Goal: Task Accomplishment & Management: Use online tool/utility

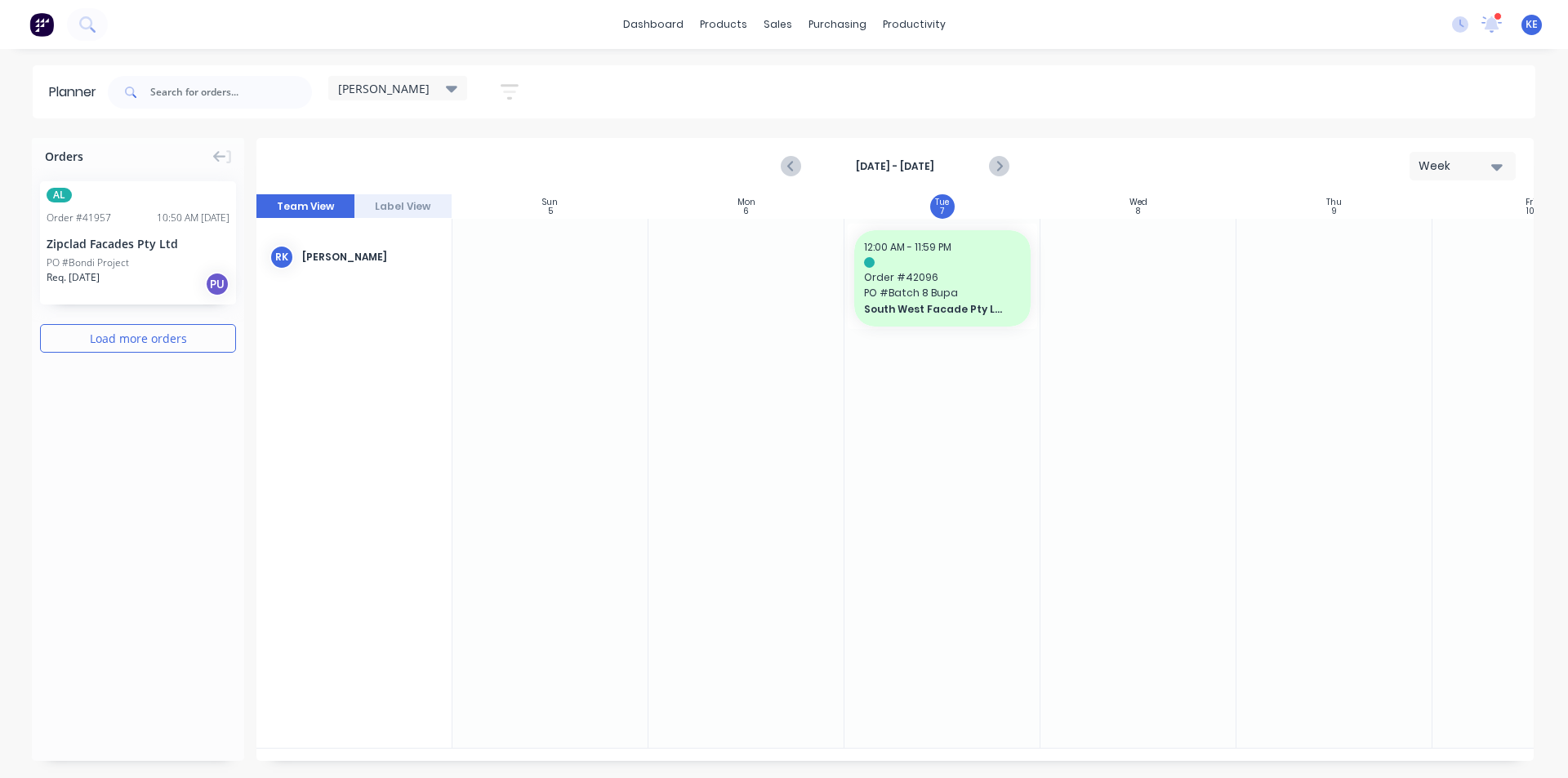
scroll to position [0, 1]
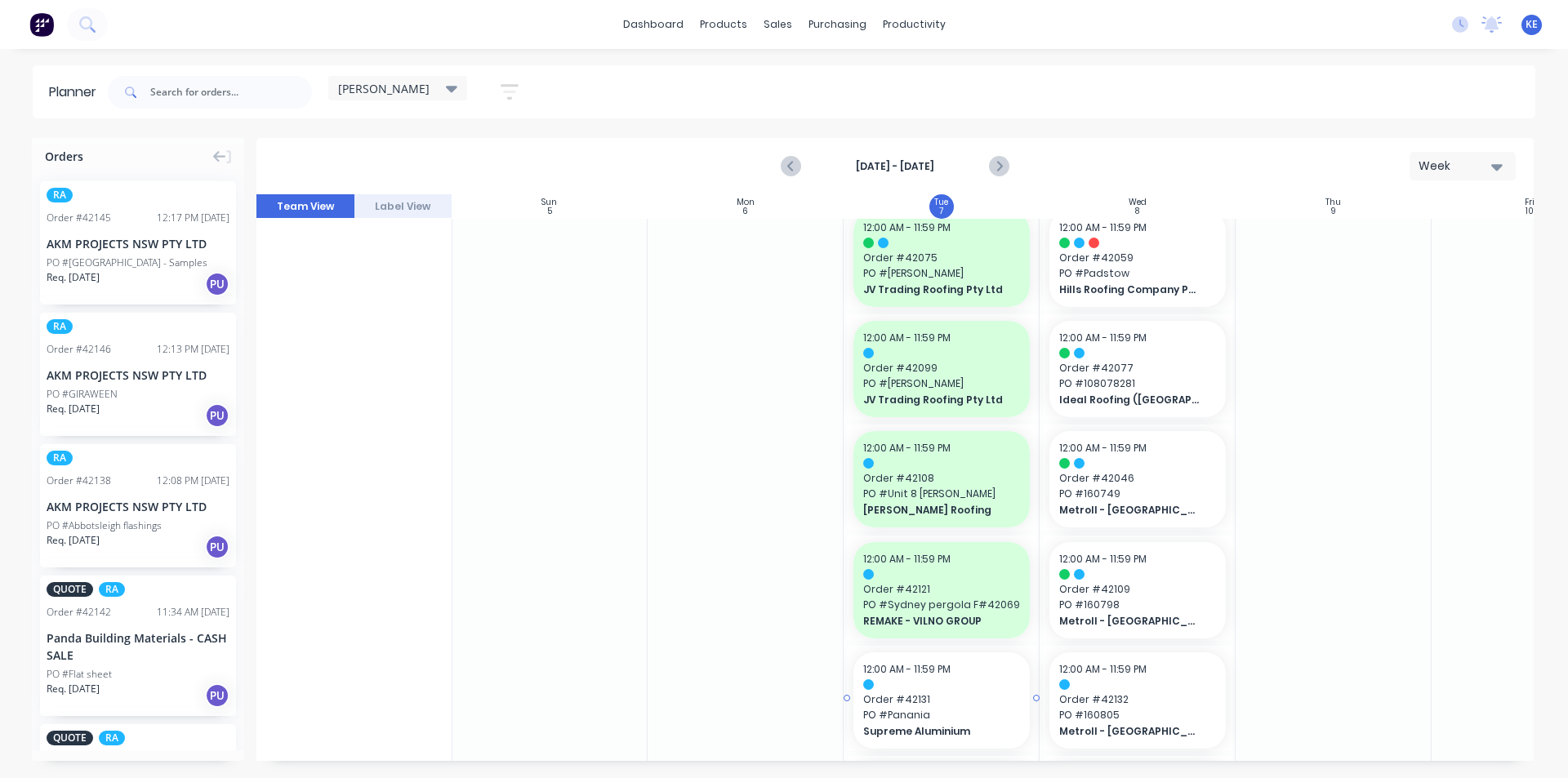
scroll to position [898, 1]
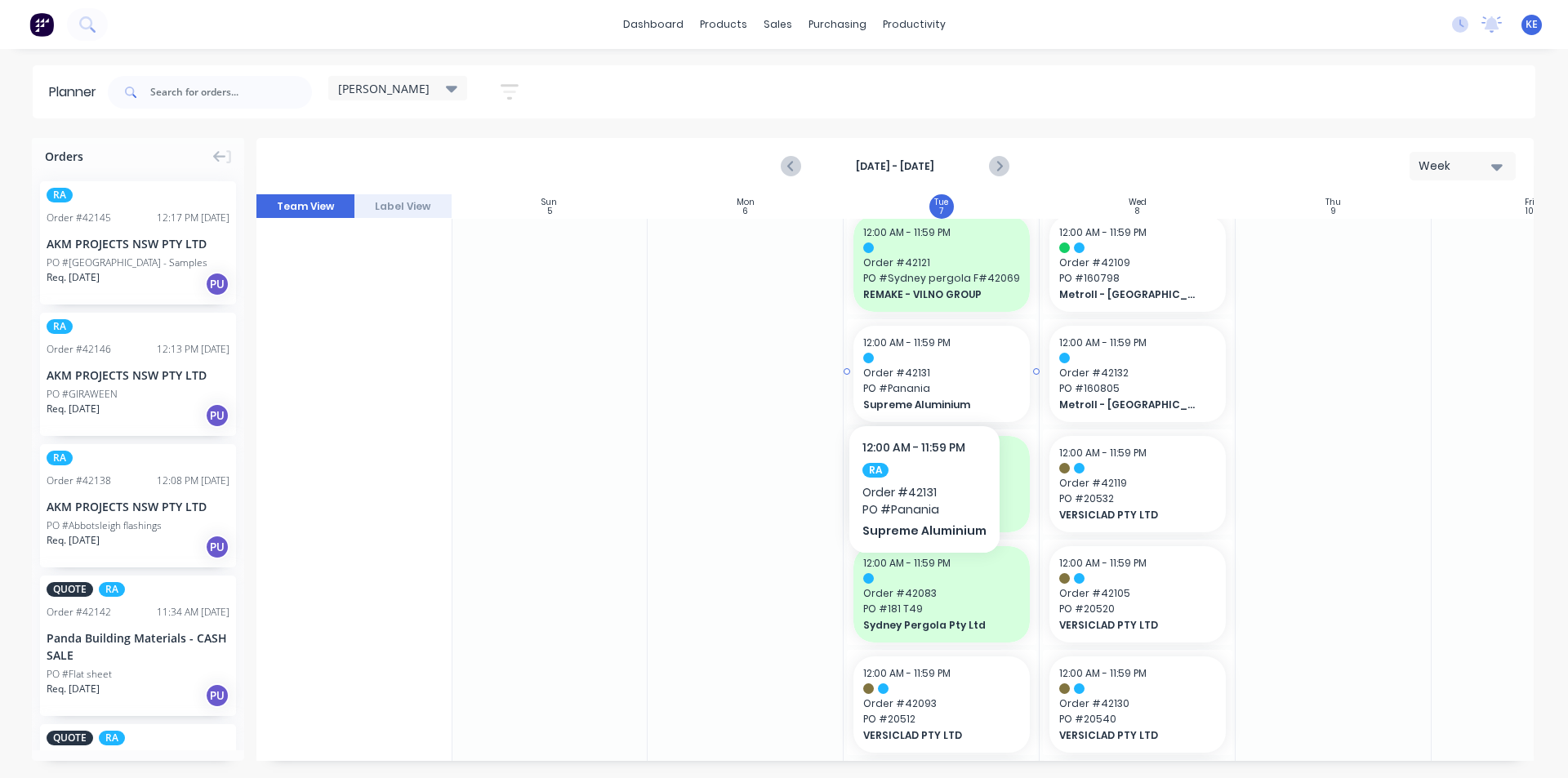
click at [922, 376] on span "Order # 42131" at bounding box center [942, 372] width 157 height 14
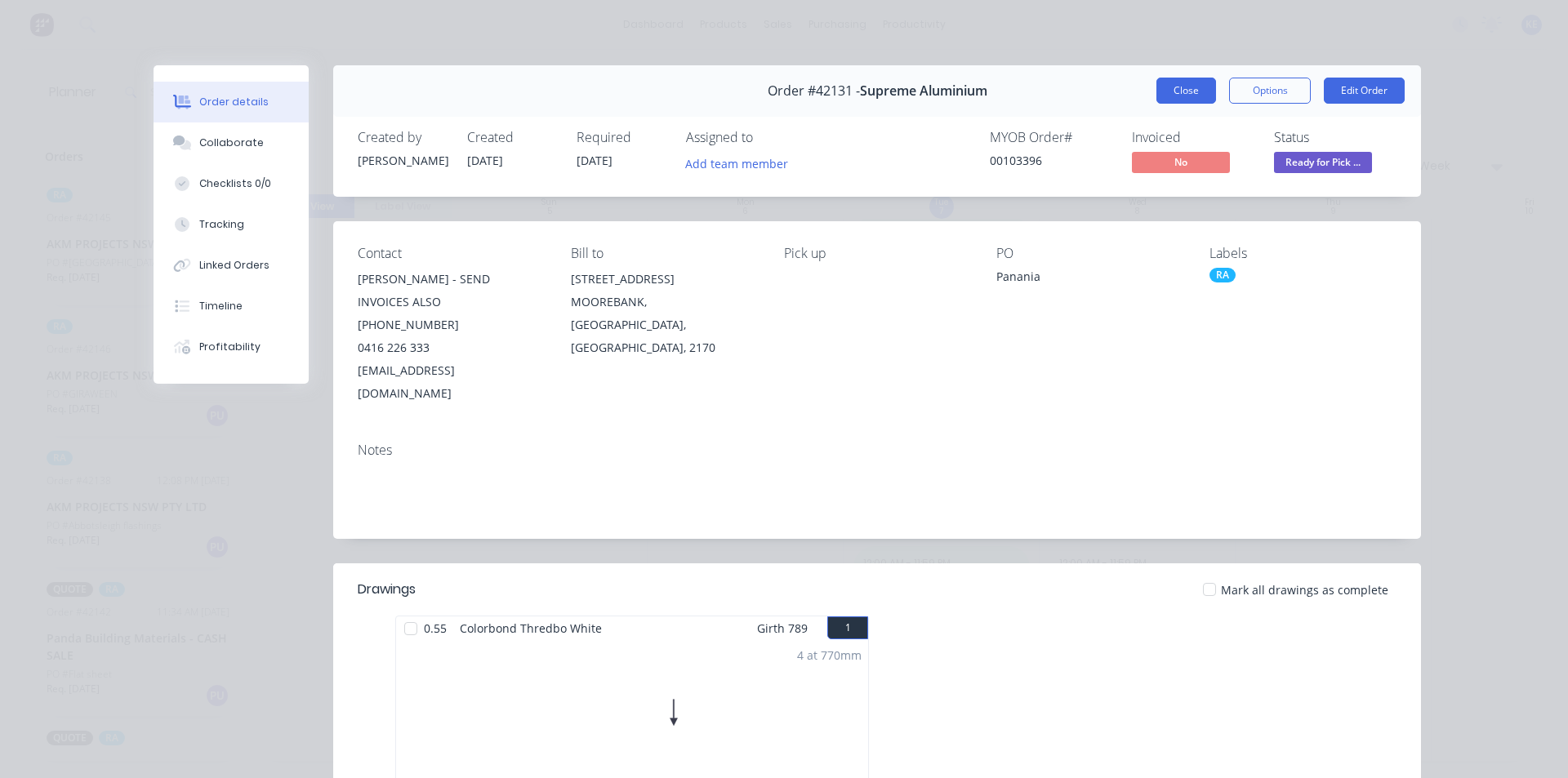
click at [1205, 87] on button "Close" at bounding box center [1186, 90] width 60 height 26
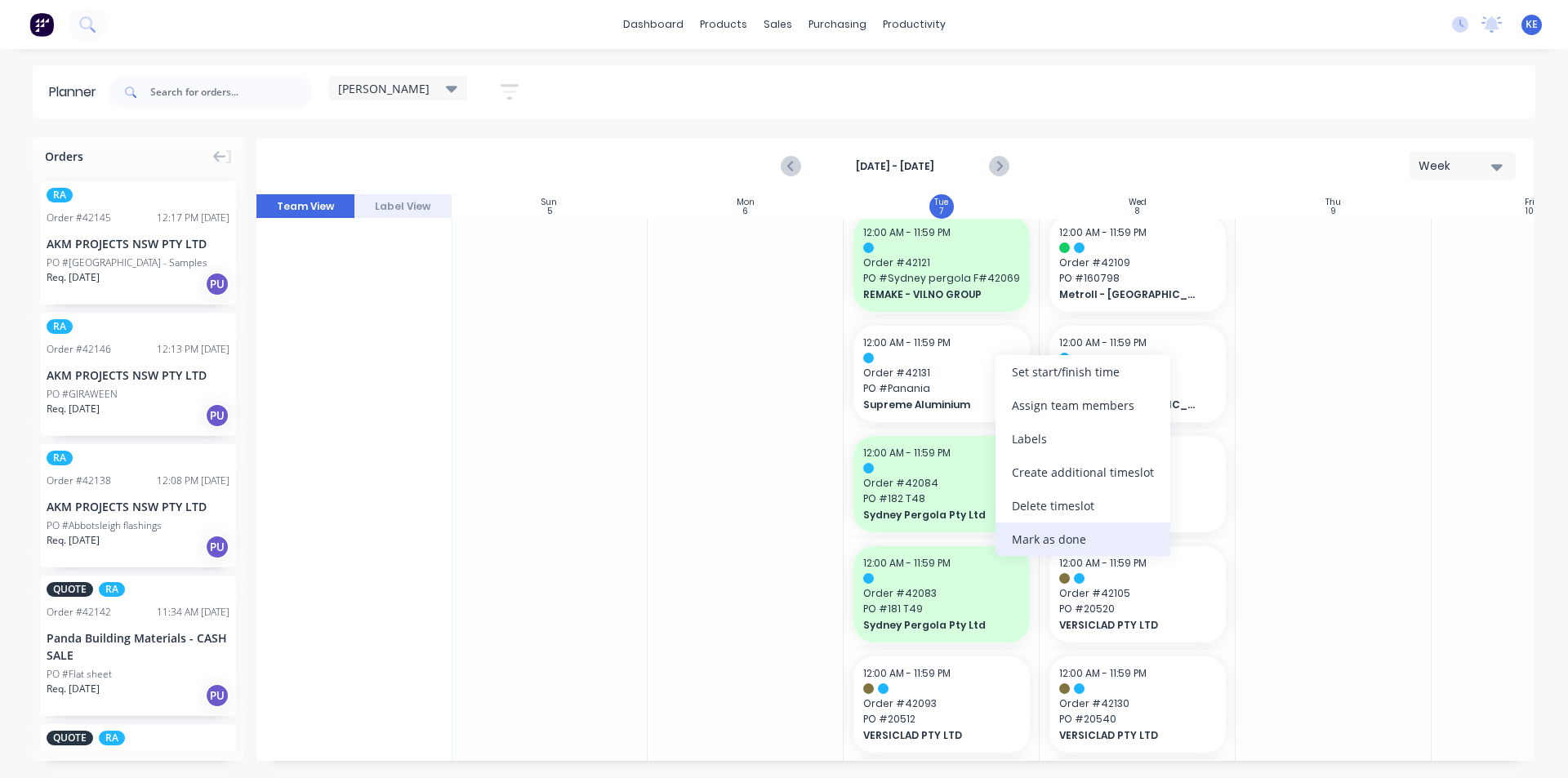
click at [1058, 528] on div "Mark as done" at bounding box center [1082, 539] width 175 height 33
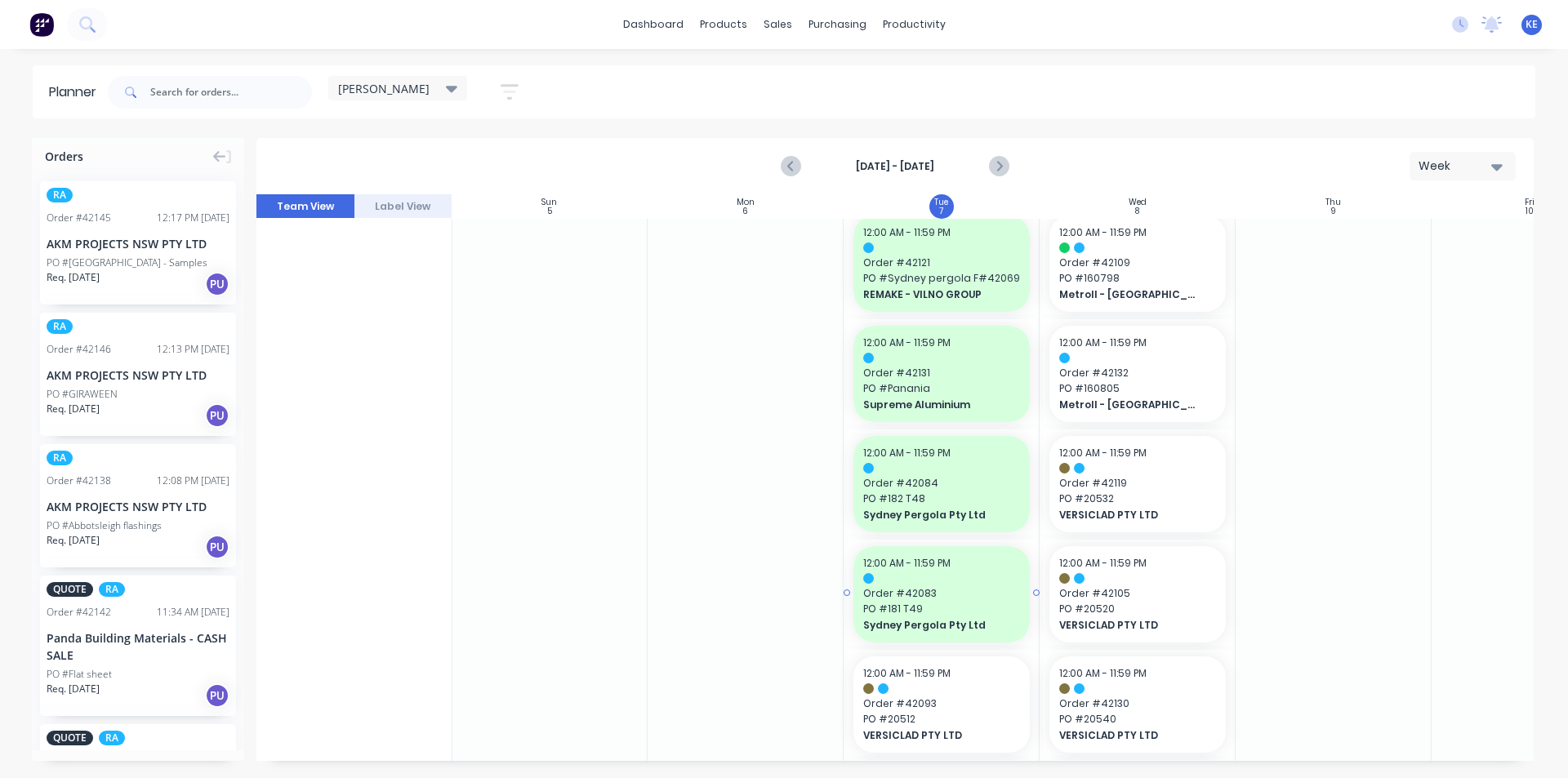
scroll to position [1144, 1]
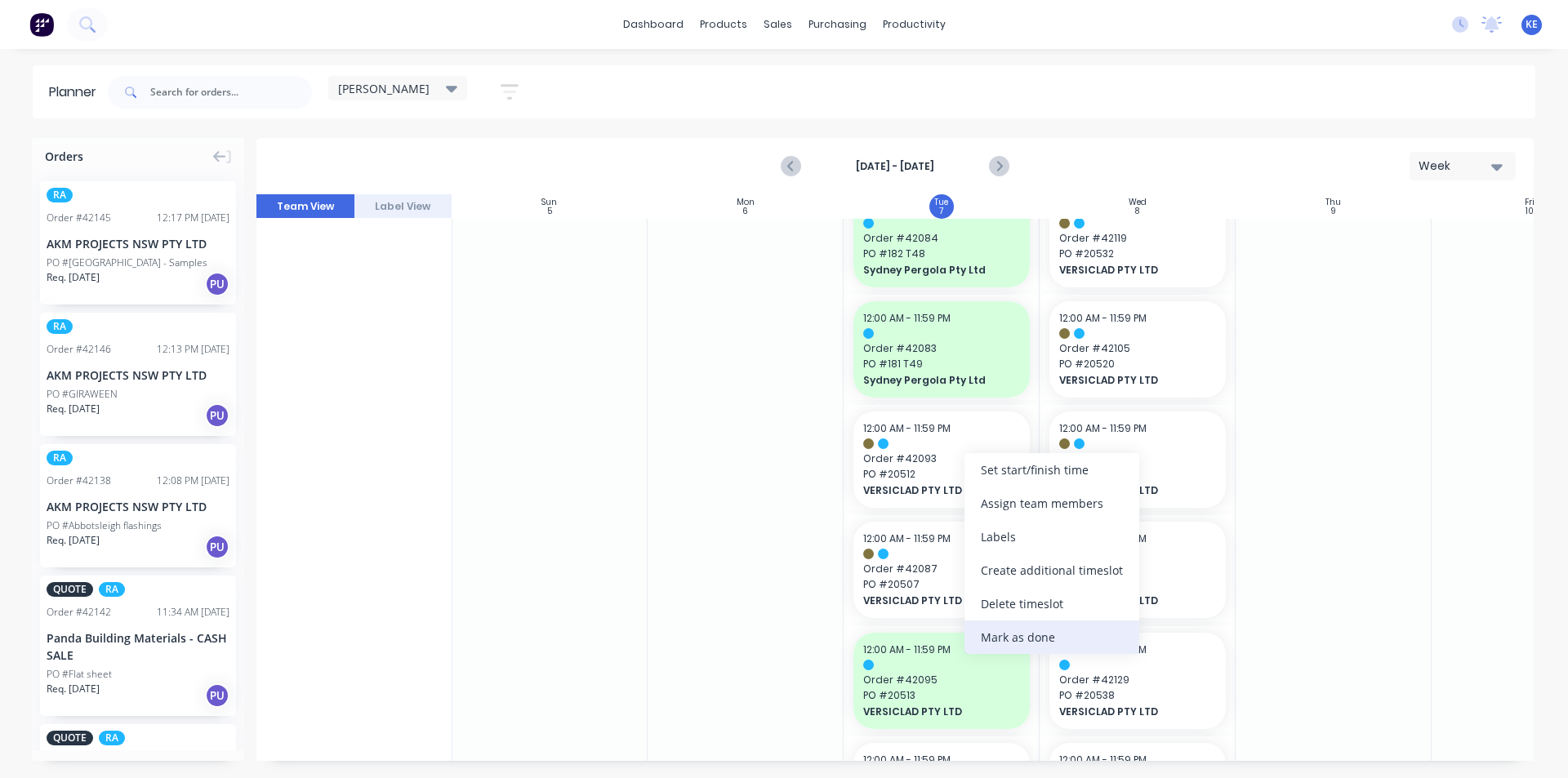
click at [1015, 633] on div "Mark as done" at bounding box center [1052, 637] width 175 height 33
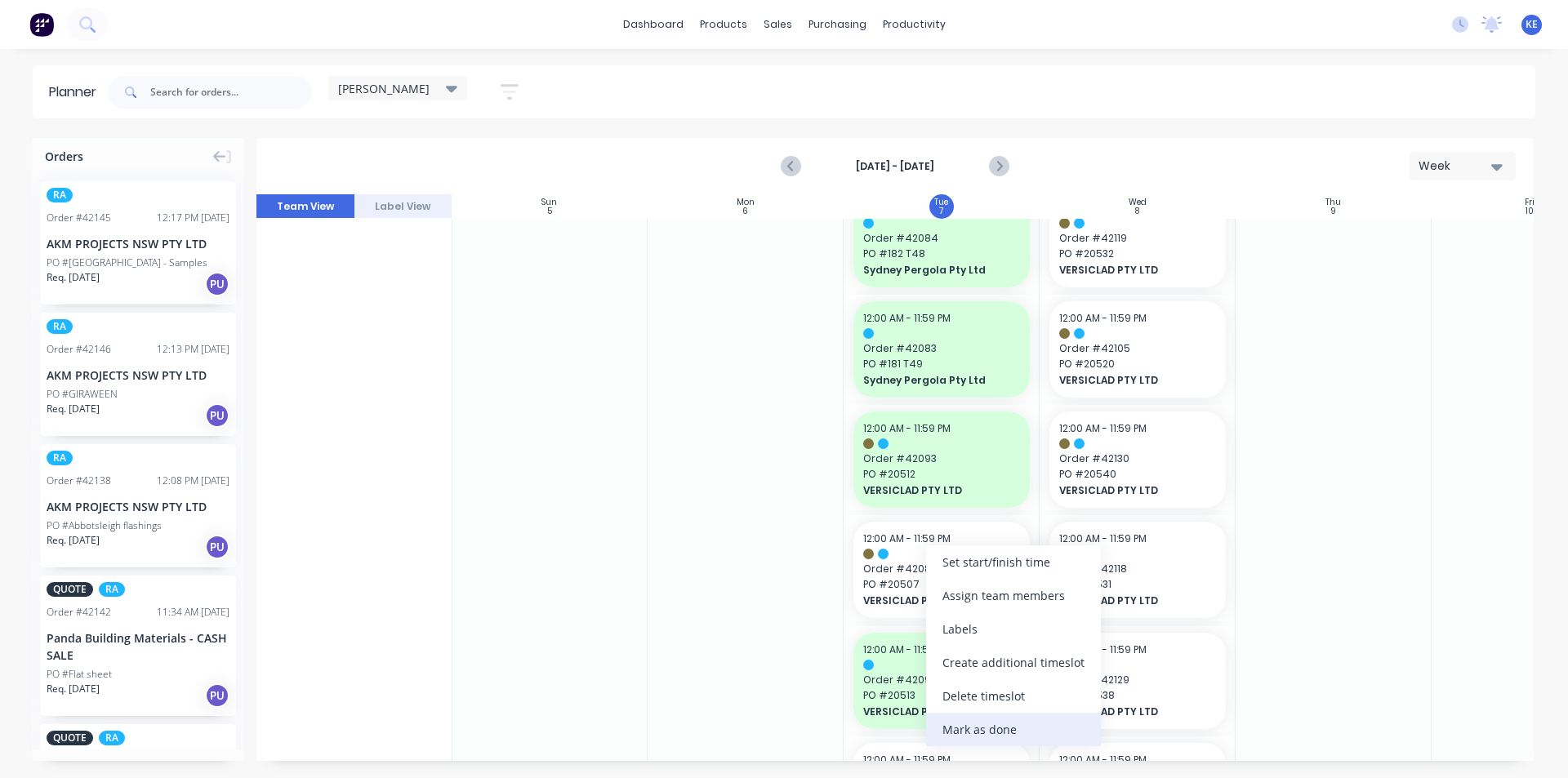
click at [988, 746] on div "Mark as done" at bounding box center [1013, 729] width 175 height 33
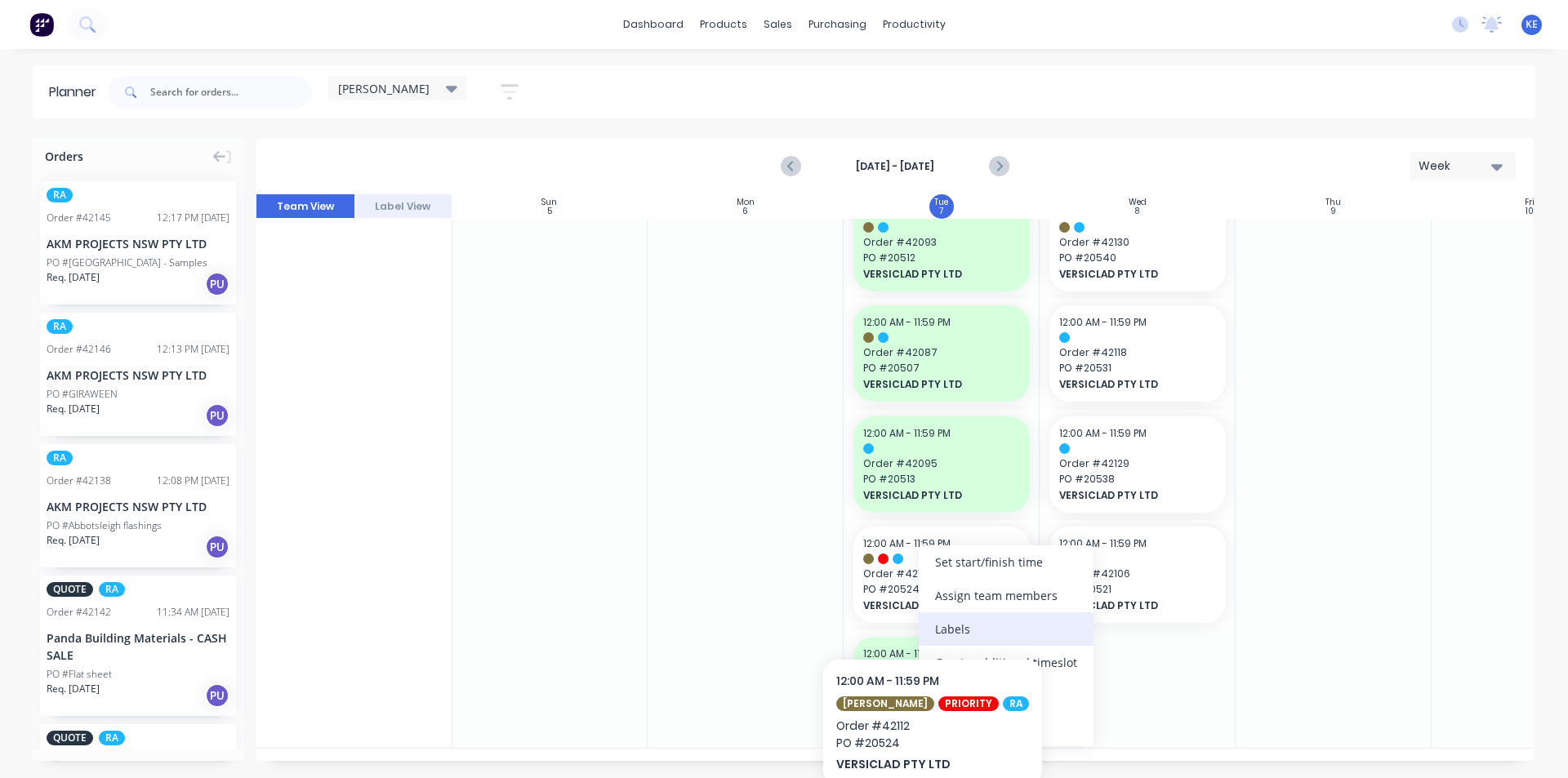
scroll to position [1354, 1]
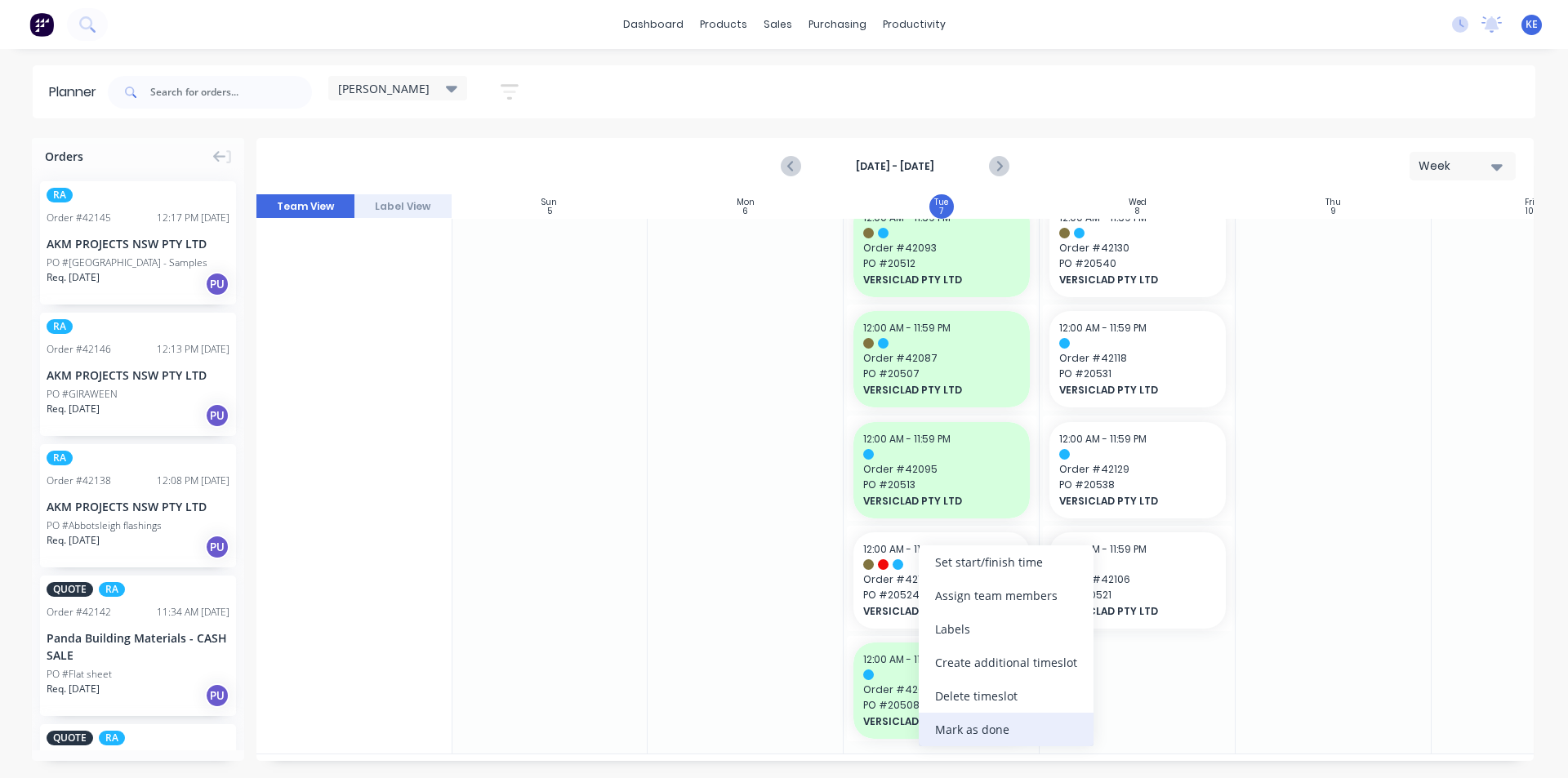
click at [971, 735] on div "Mark as done" at bounding box center [1006, 729] width 175 height 33
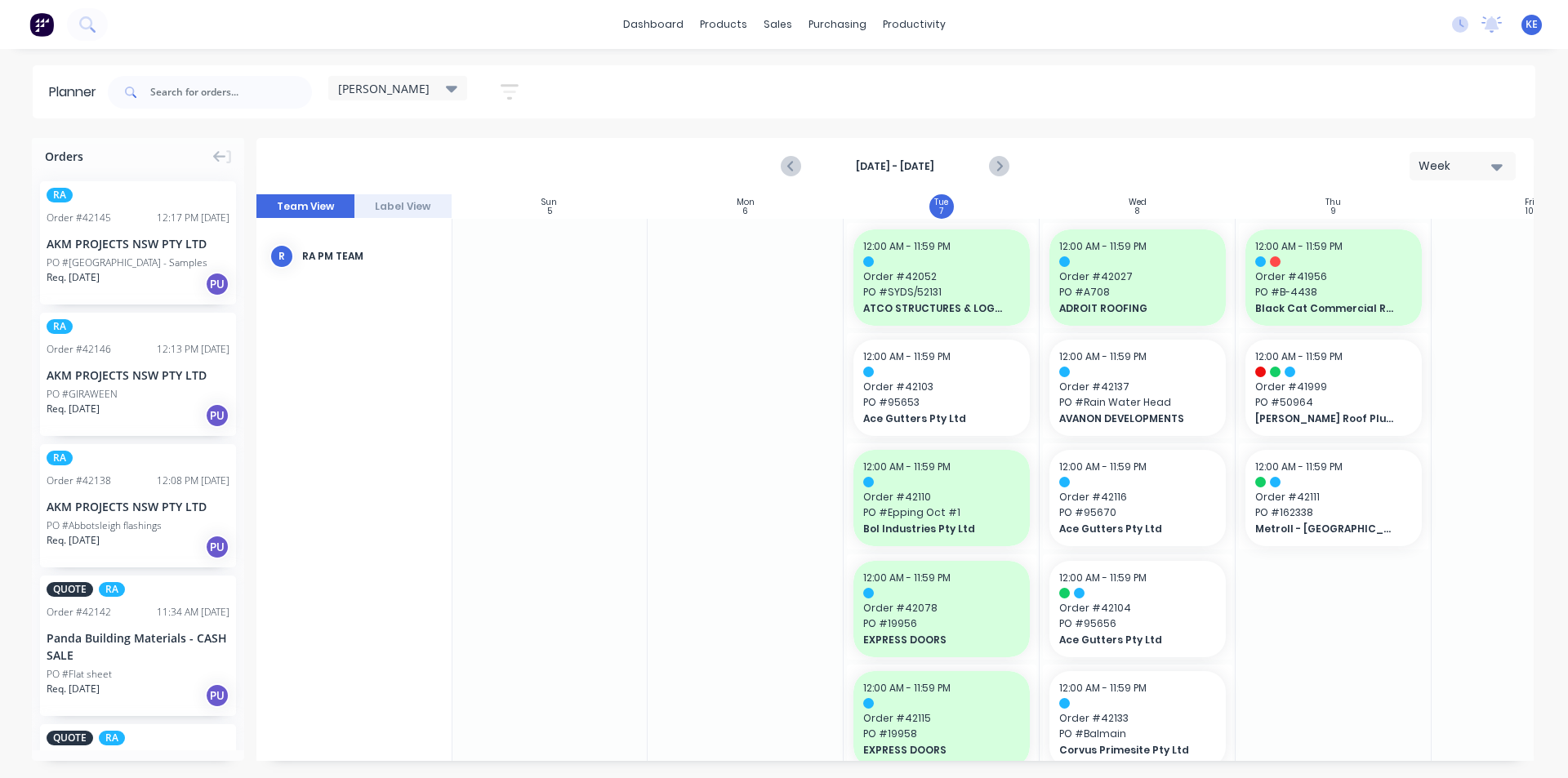
scroll to position [0, 1]
click at [1093, 533] on span "Ace Gutters Pty Ltd" at bounding box center [1130, 529] width 141 height 14
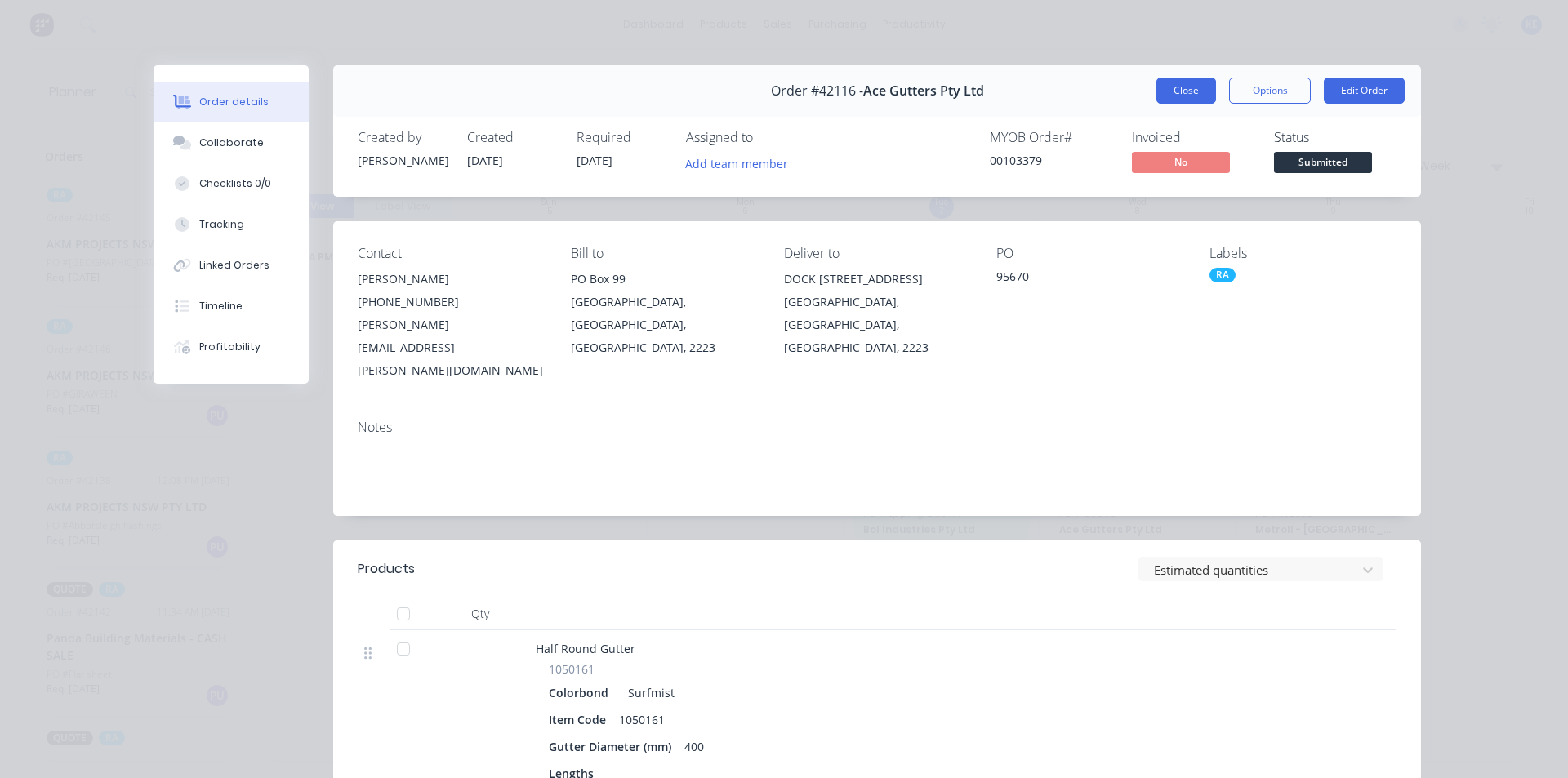
click at [1174, 92] on button "Close" at bounding box center [1186, 90] width 60 height 26
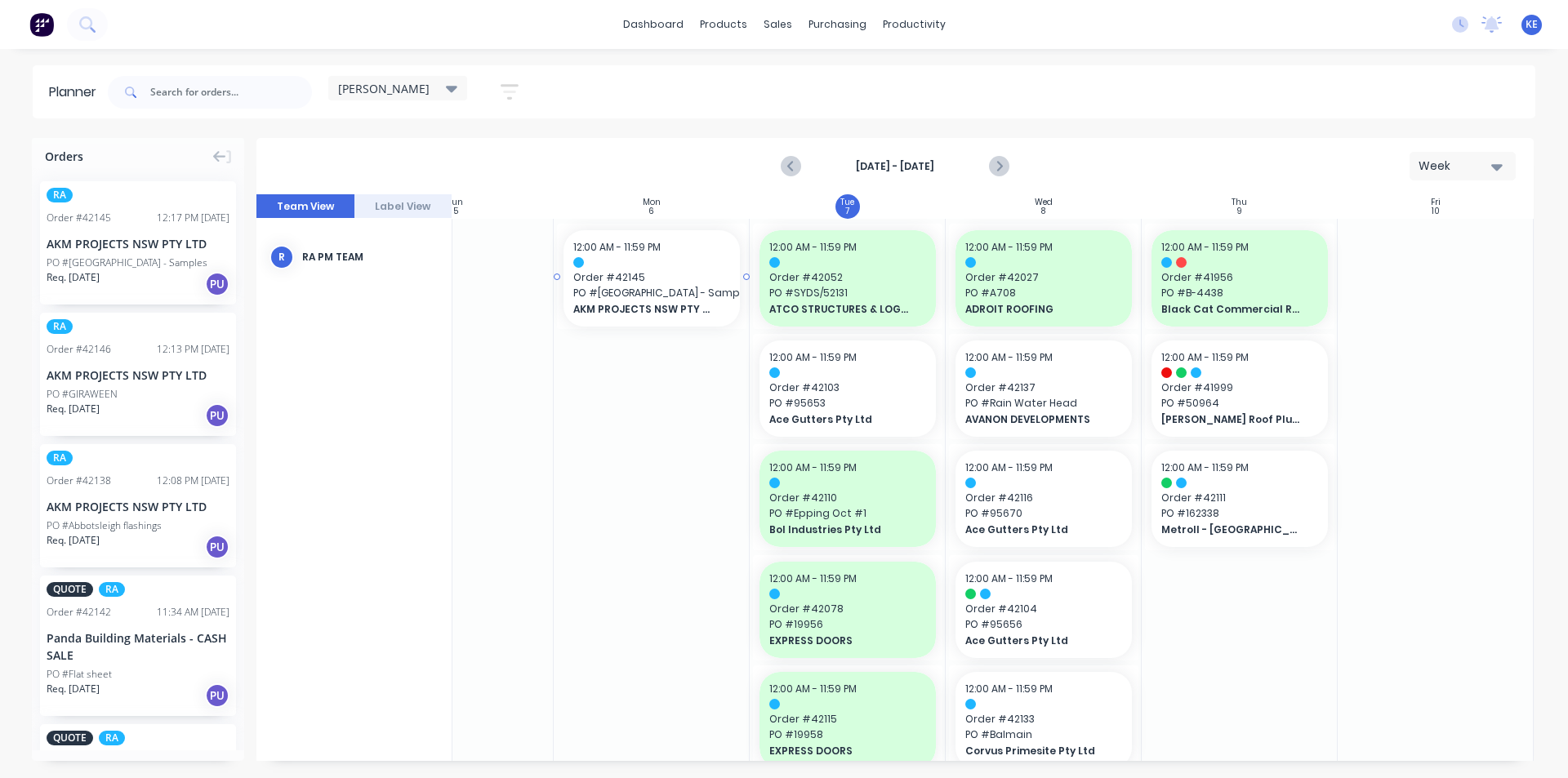
scroll to position [0, 87]
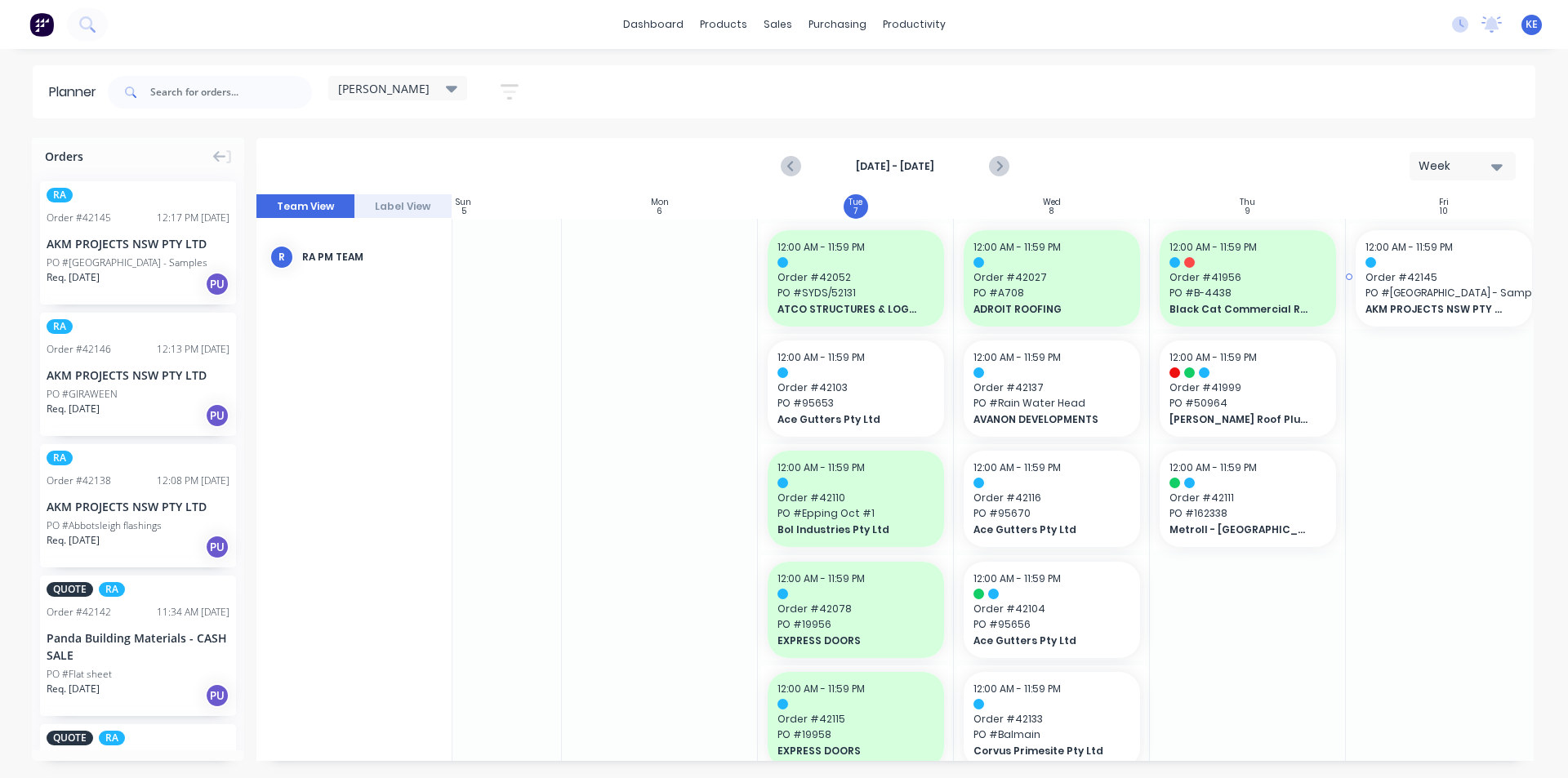
drag, startPoint x: 123, startPoint y: 268, endPoint x: 1472, endPoint y: 318, distance: 1349.9
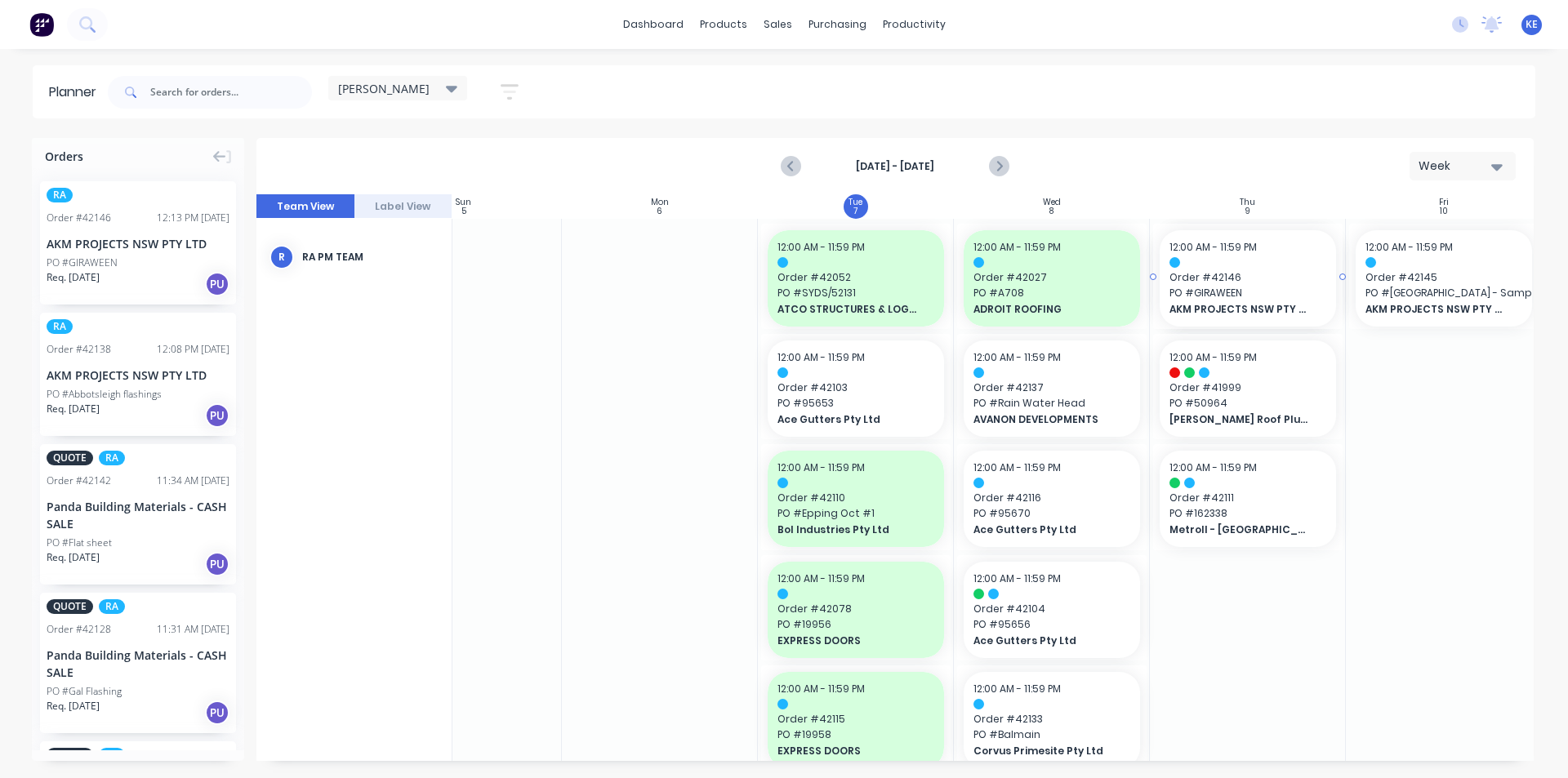
drag, startPoint x: 180, startPoint y: 264, endPoint x: 1174, endPoint y: 281, distance: 994.1
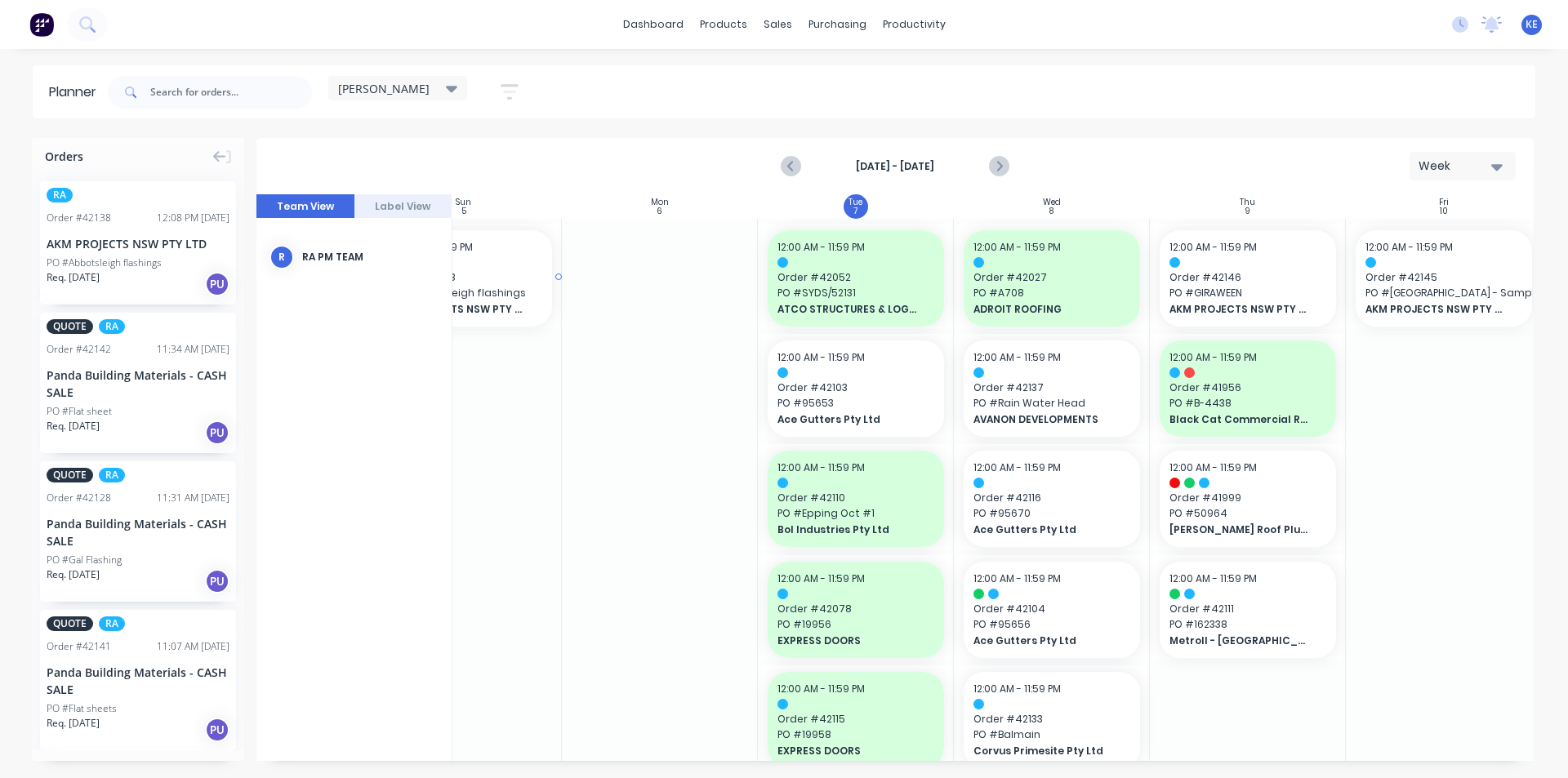
scroll to position [0, 78]
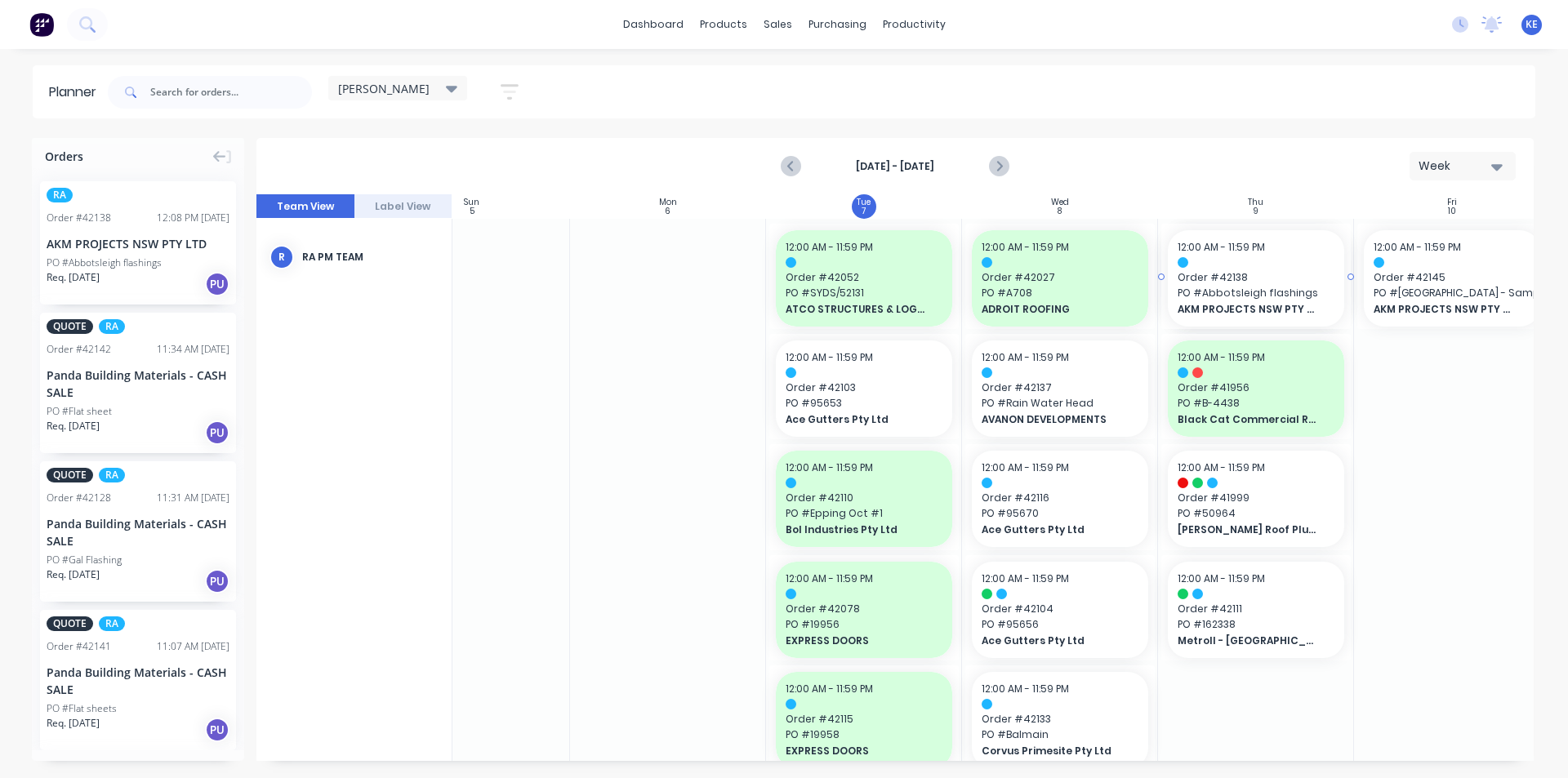
drag, startPoint x: 121, startPoint y: 256, endPoint x: 1196, endPoint y: 270, distance: 1075.1
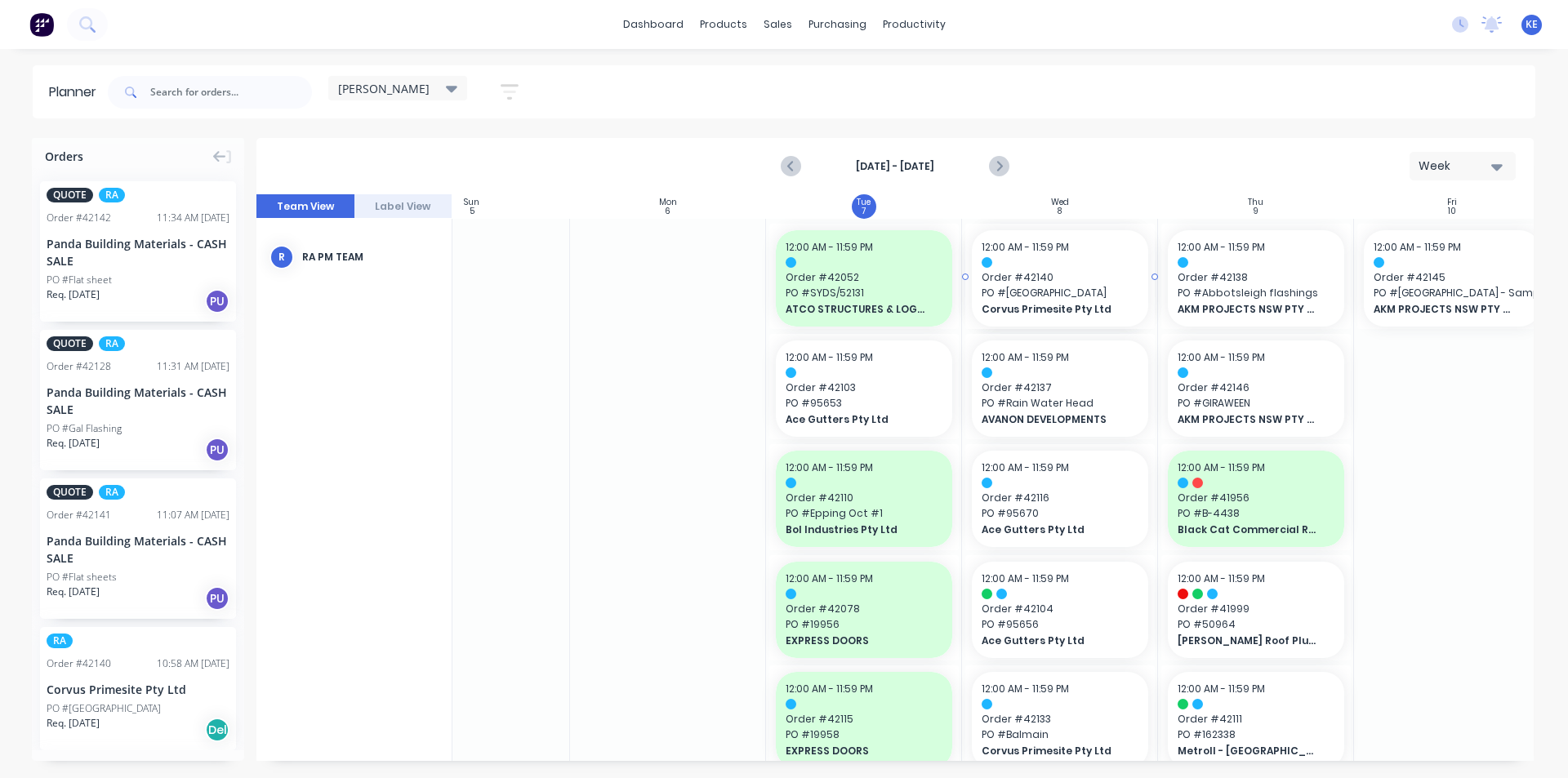
drag, startPoint x: 97, startPoint y: 722, endPoint x: 1005, endPoint y: 526, distance: 928.9
